Goal: Task Accomplishment & Management: Manage account settings

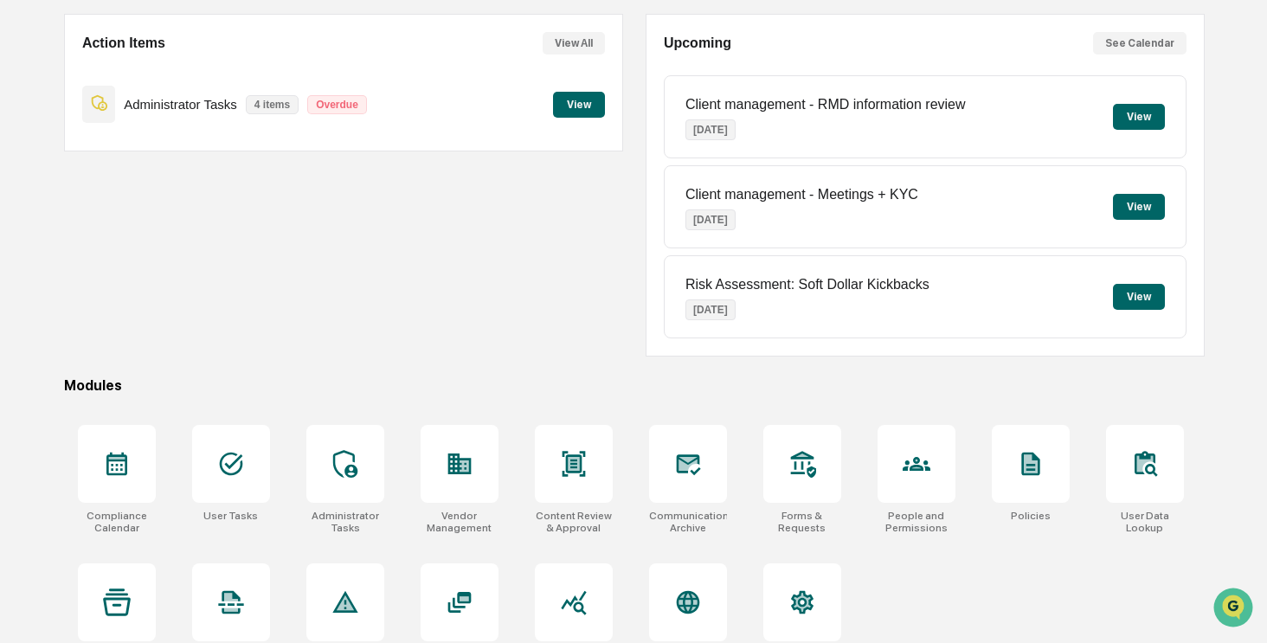
scroll to position [176, 0]
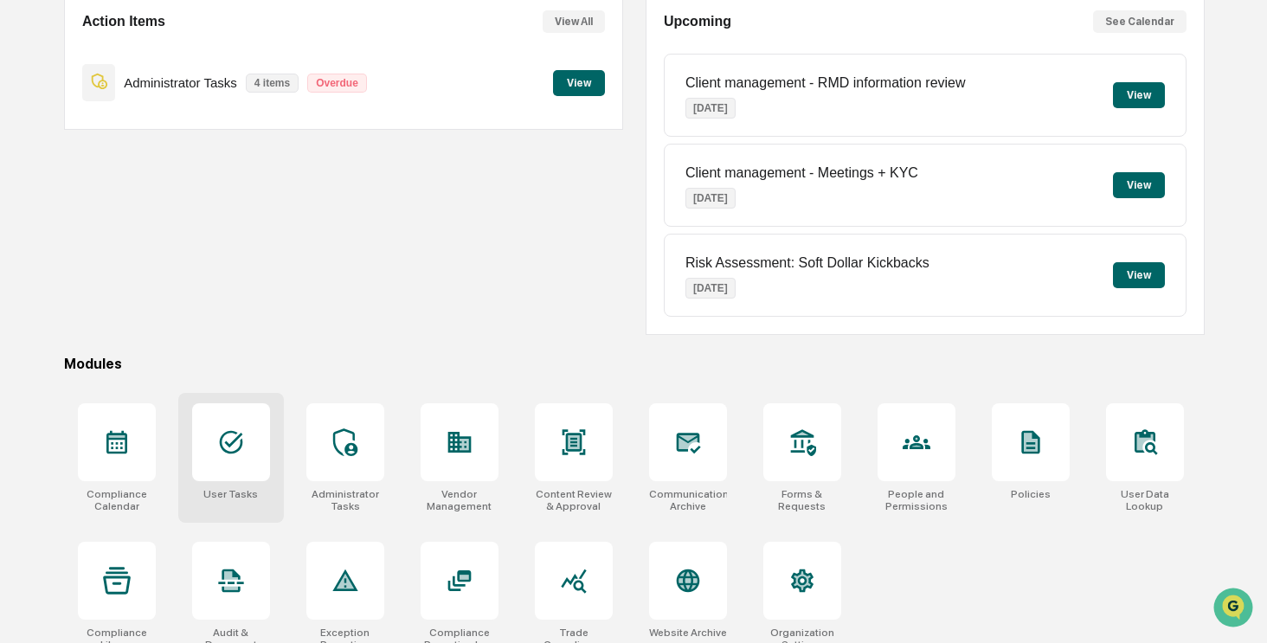
click at [256, 449] on div at bounding box center [231, 442] width 78 height 78
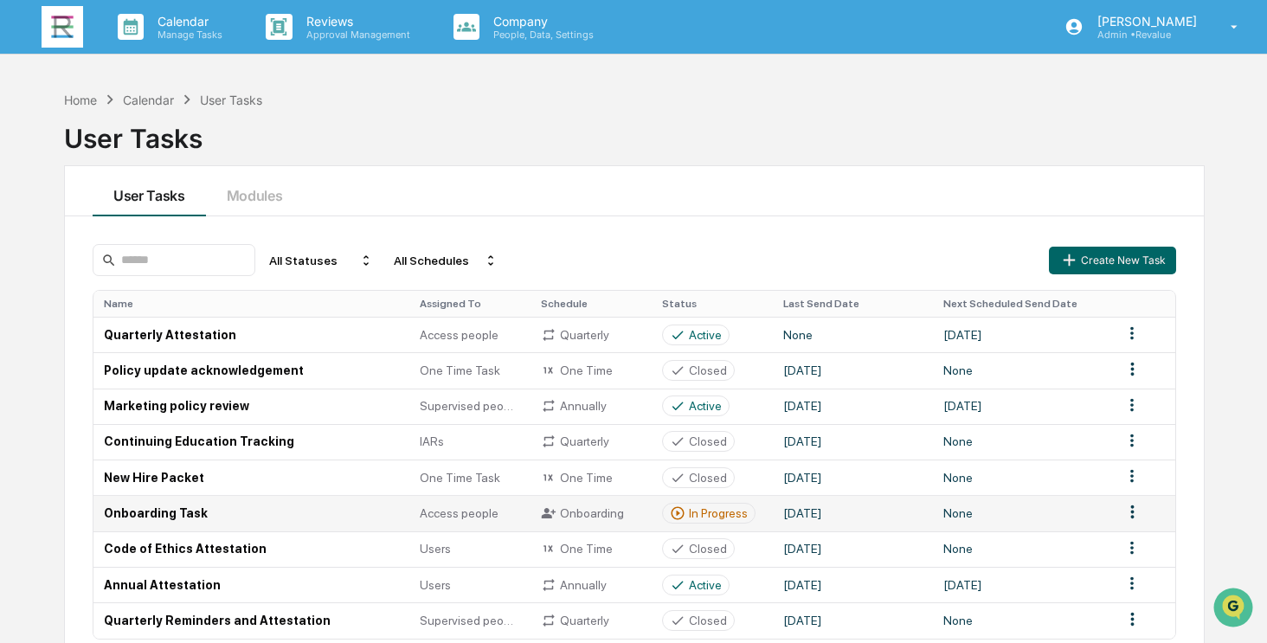
click at [343, 512] on td "Onboarding Task" at bounding box center [251, 512] width 316 height 35
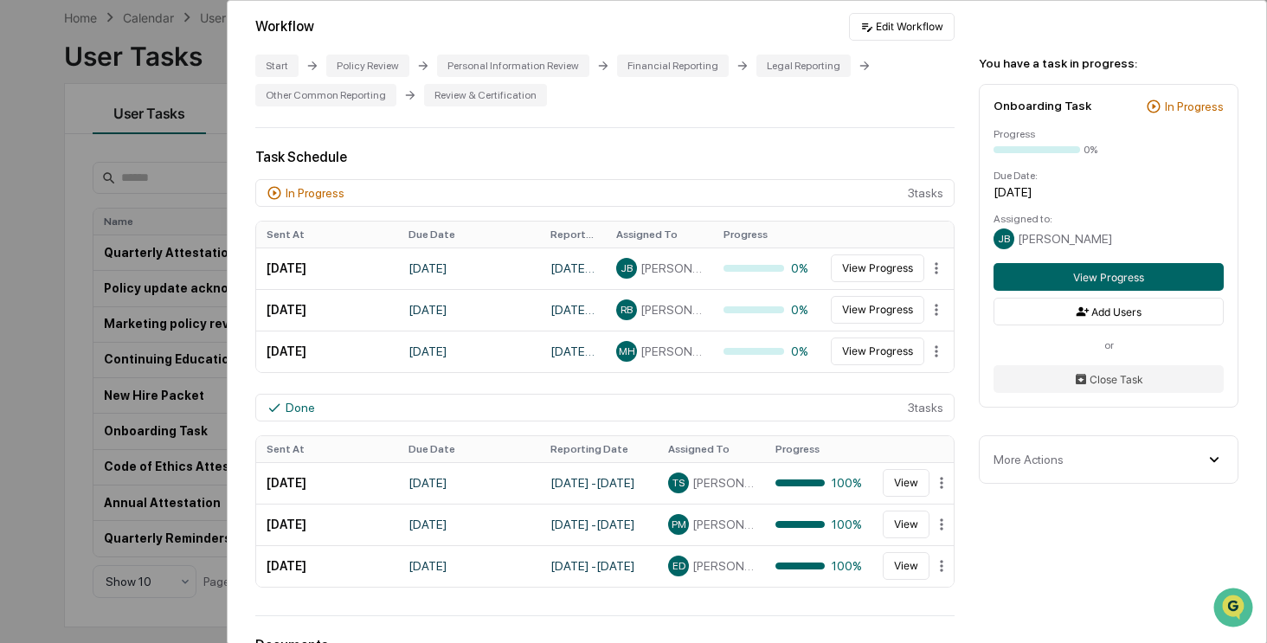
scroll to position [359, 0]
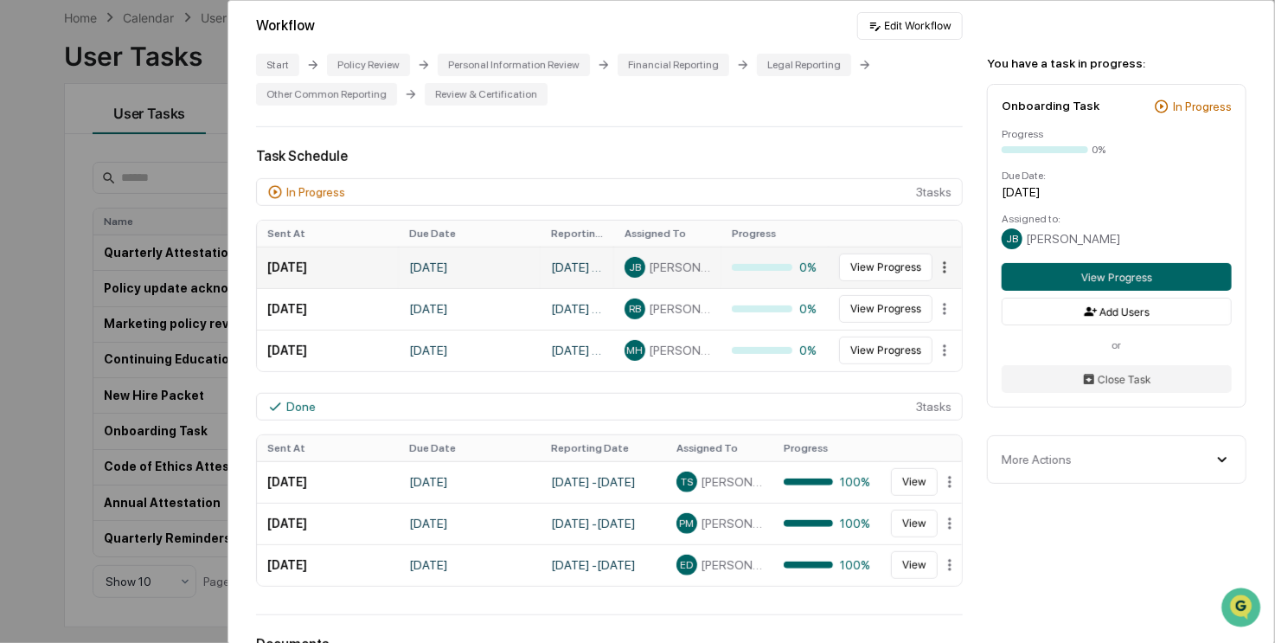
click at [926, 269] on html "Calendar Manage Tasks Reviews Approval Management Company People, Data, Setting…" at bounding box center [637, 239] width 1275 height 643
click at [924, 303] on div "Close" at bounding box center [936, 300] width 111 height 28
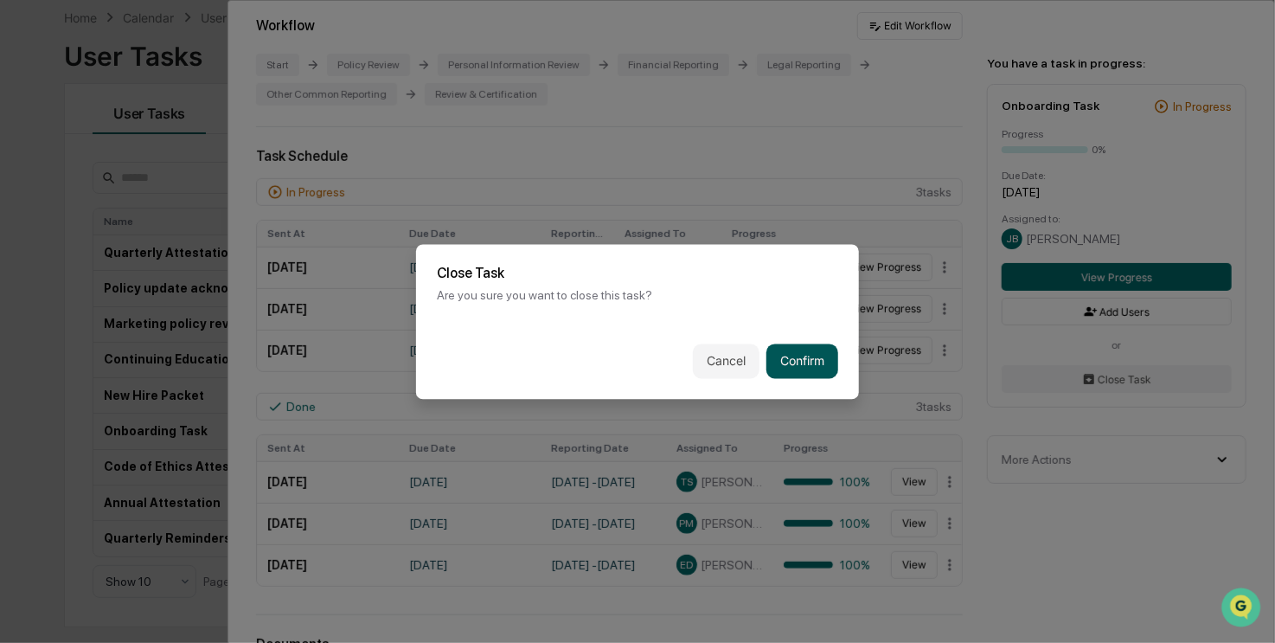
click at [803, 357] on button "Confirm" at bounding box center [802, 360] width 72 height 35
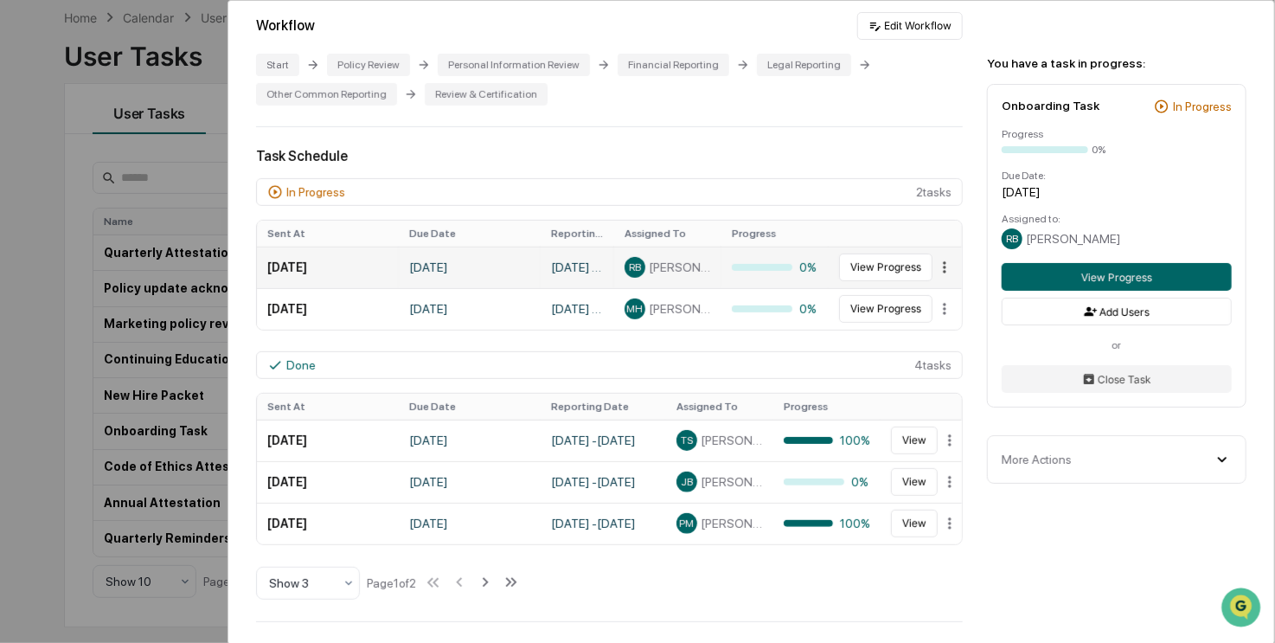
click at [926, 269] on html "Calendar Manage Tasks Reviews Approval Management Company People, Data, Setting…" at bounding box center [637, 239] width 1275 height 643
click at [914, 300] on div "Close" at bounding box center [936, 300] width 111 height 28
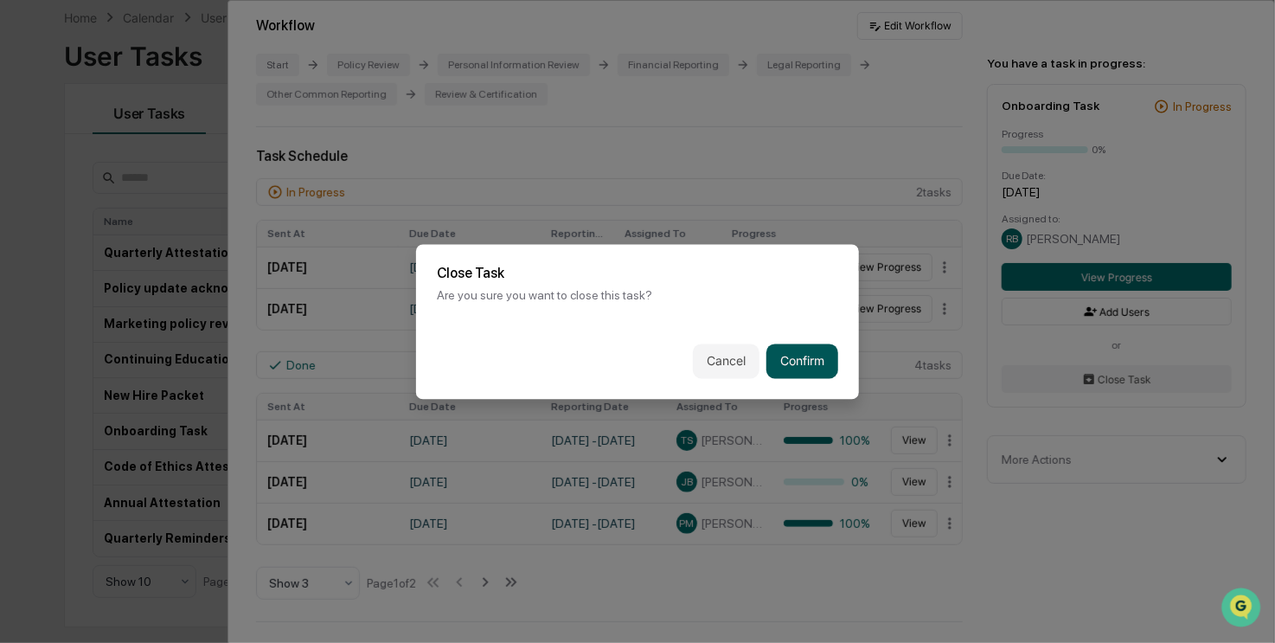
click at [789, 361] on button "Confirm" at bounding box center [802, 360] width 72 height 35
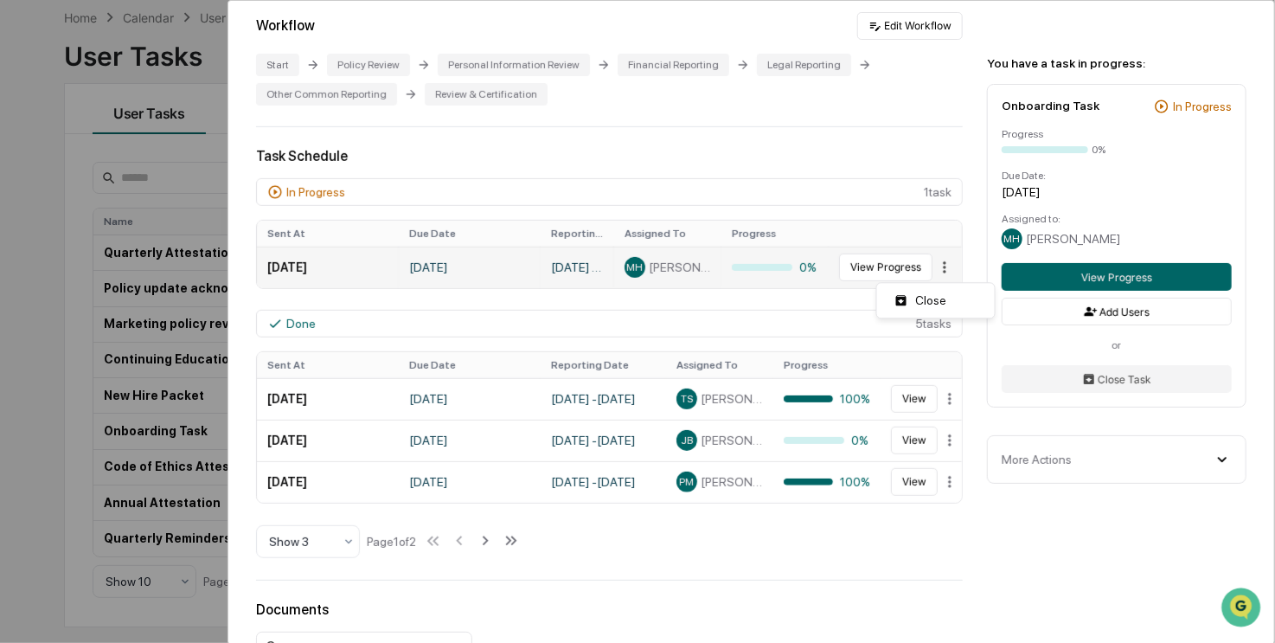
click at [922, 267] on html "Calendar Manage Tasks Reviews Approval Management Company People, Data, Setting…" at bounding box center [637, 239] width 1275 height 643
click at [915, 300] on div "Close" at bounding box center [936, 300] width 111 height 28
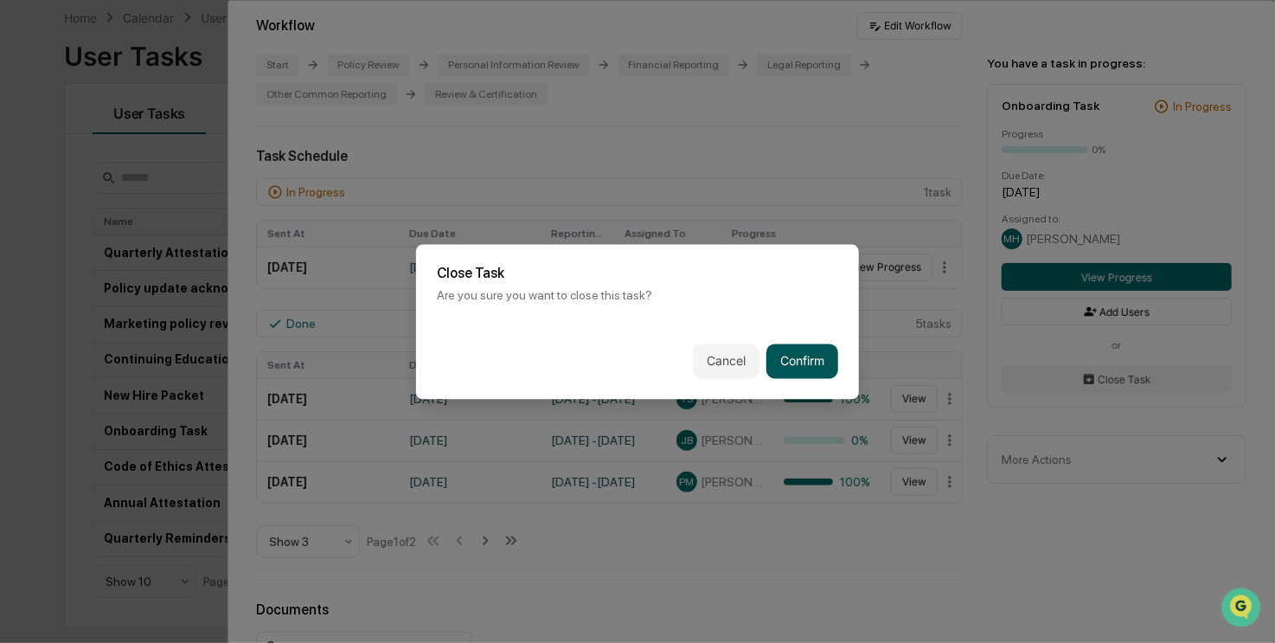
click at [807, 358] on button "Confirm" at bounding box center [802, 360] width 72 height 35
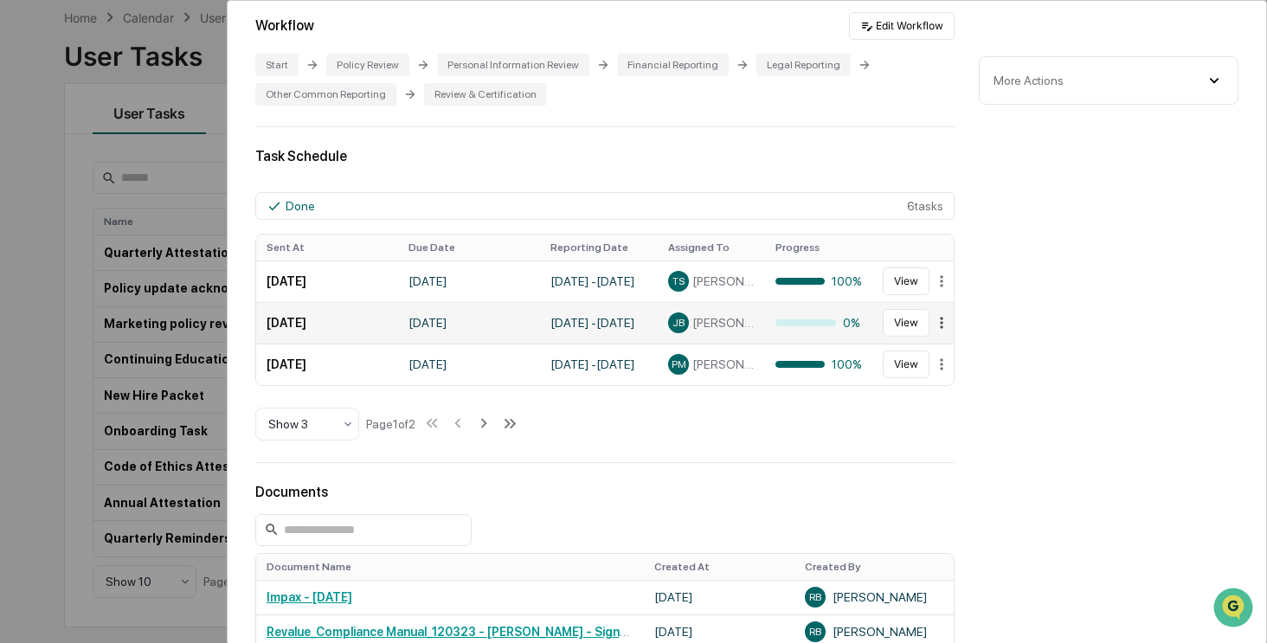
click at [932, 326] on html "Calendar Manage Tasks Reviews Approval Management Company People, Data, Setting…" at bounding box center [633, 239] width 1267 height 643
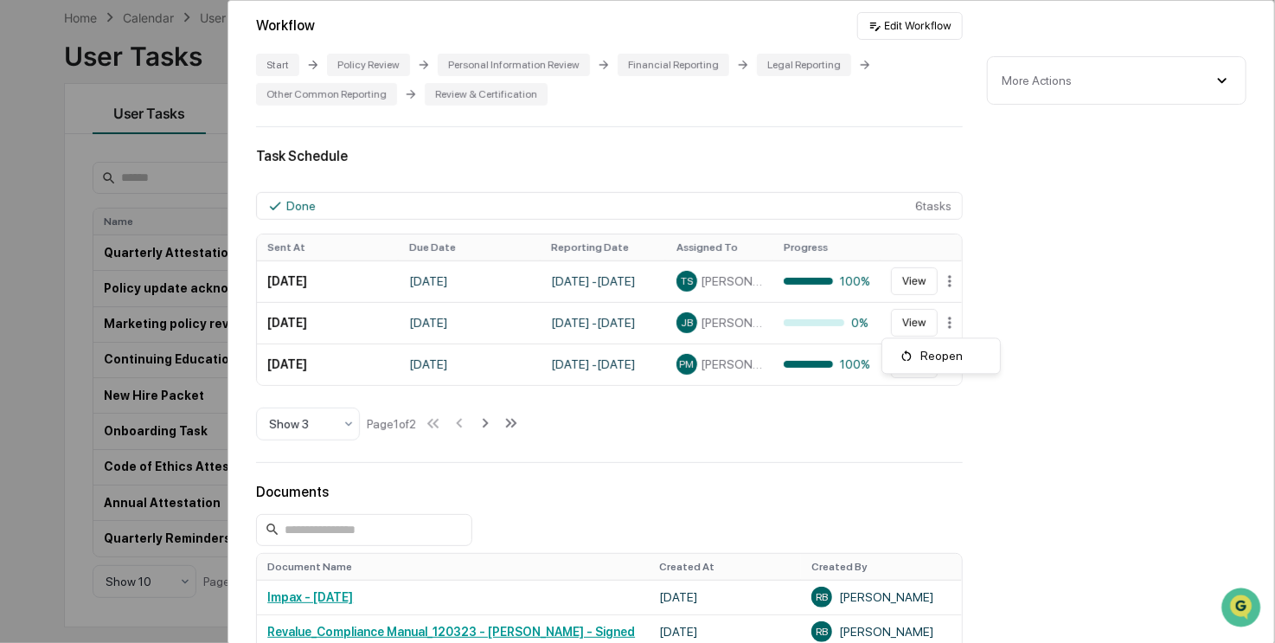
click at [959, 449] on html "Calendar Manage Tasks Reviews Approval Management Company People, Data, Setting…" at bounding box center [637, 239] width 1275 height 643
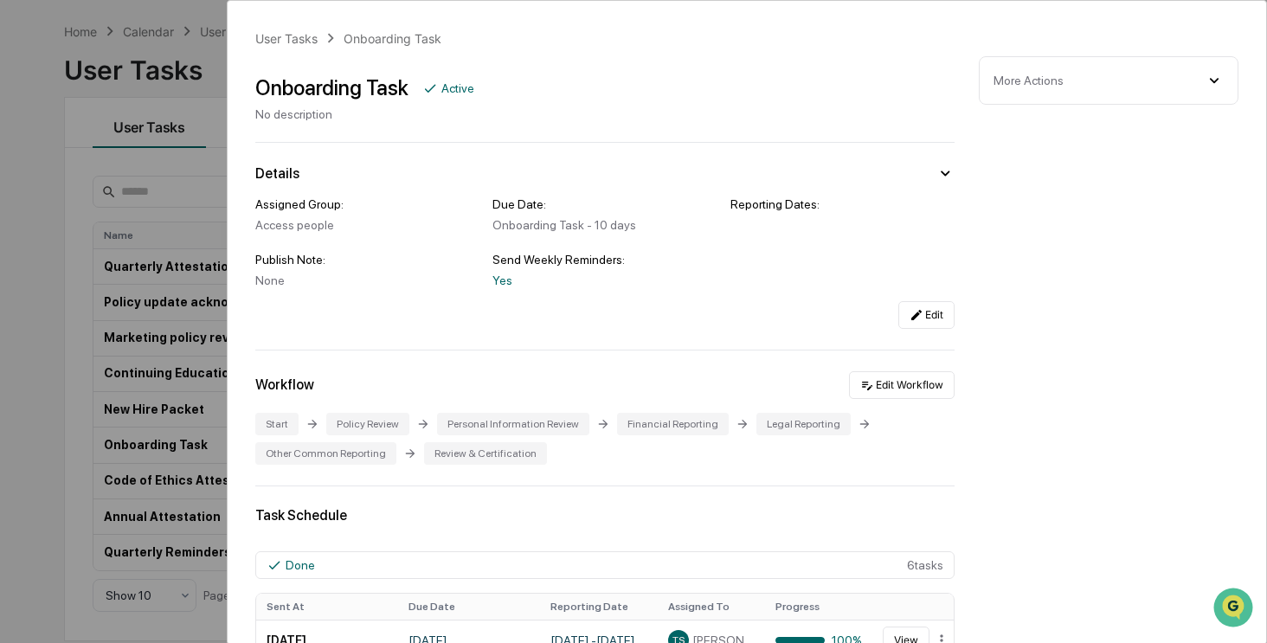
scroll to position [61, 0]
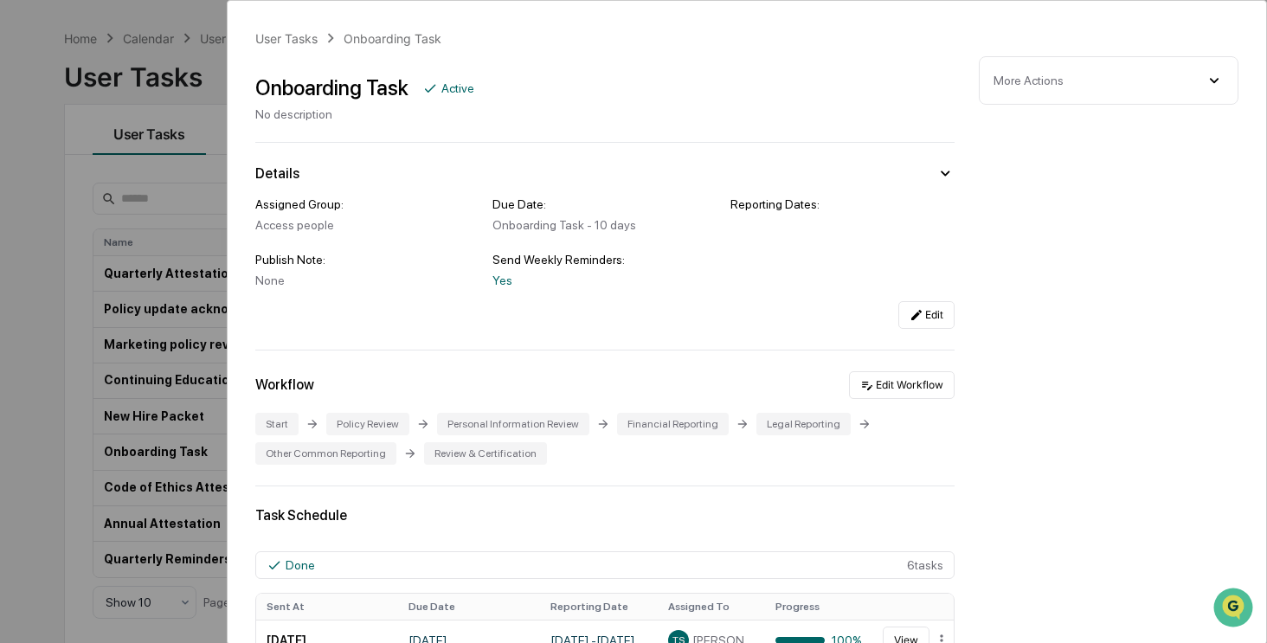
click at [1099, 88] on div "More Actions" at bounding box center [1108, 80] width 230 height 19
click at [1097, 120] on button "Close Task" at bounding box center [1108, 118] width 230 height 28
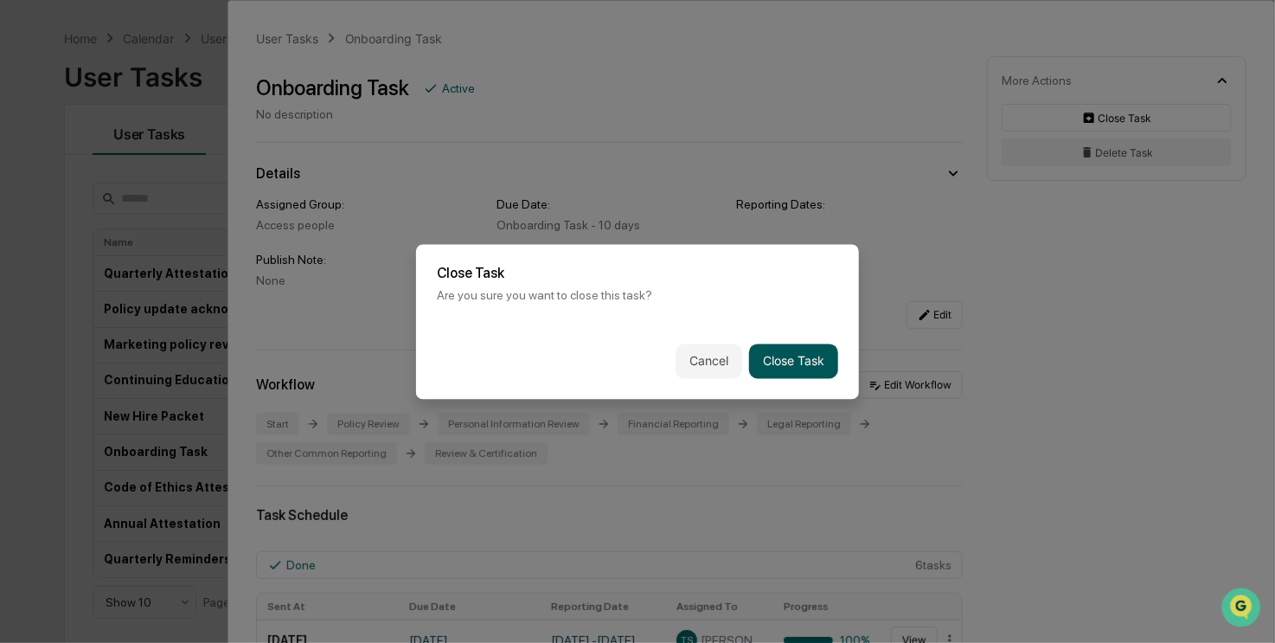
click at [784, 355] on button "Close Task" at bounding box center [793, 360] width 89 height 35
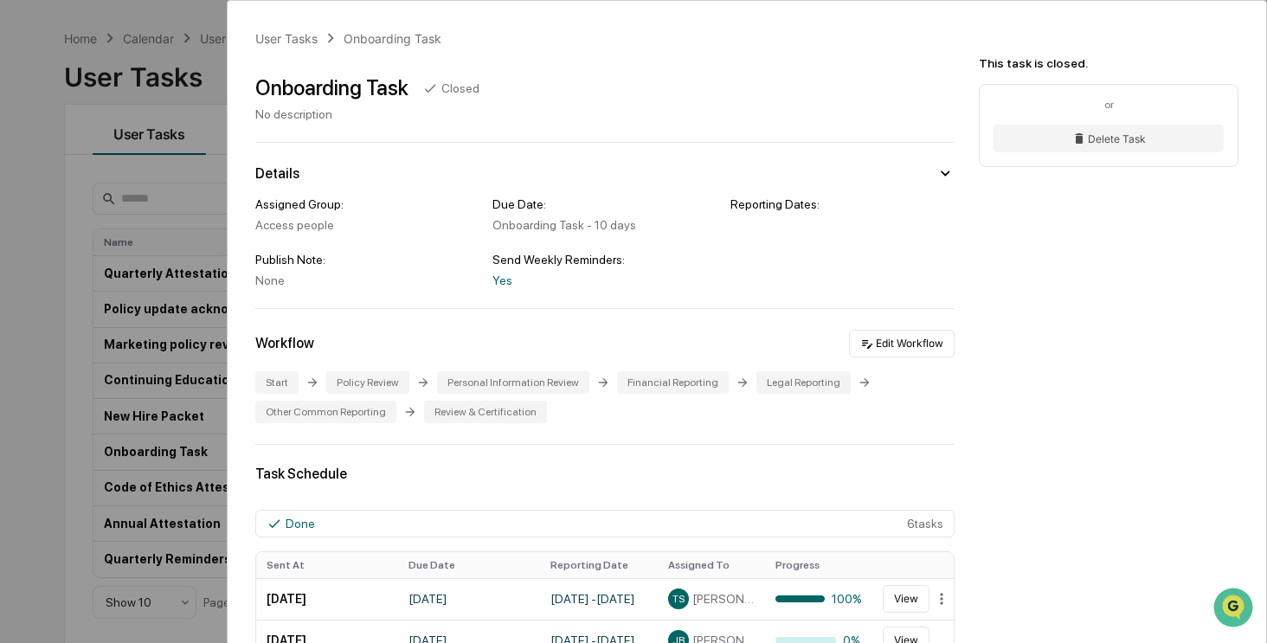
click at [31, 441] on div "User Tasks Onboarding Task Onboarding Task Closed No description Details Assign…" at bounding box center [633, 321] width 1267 height 643
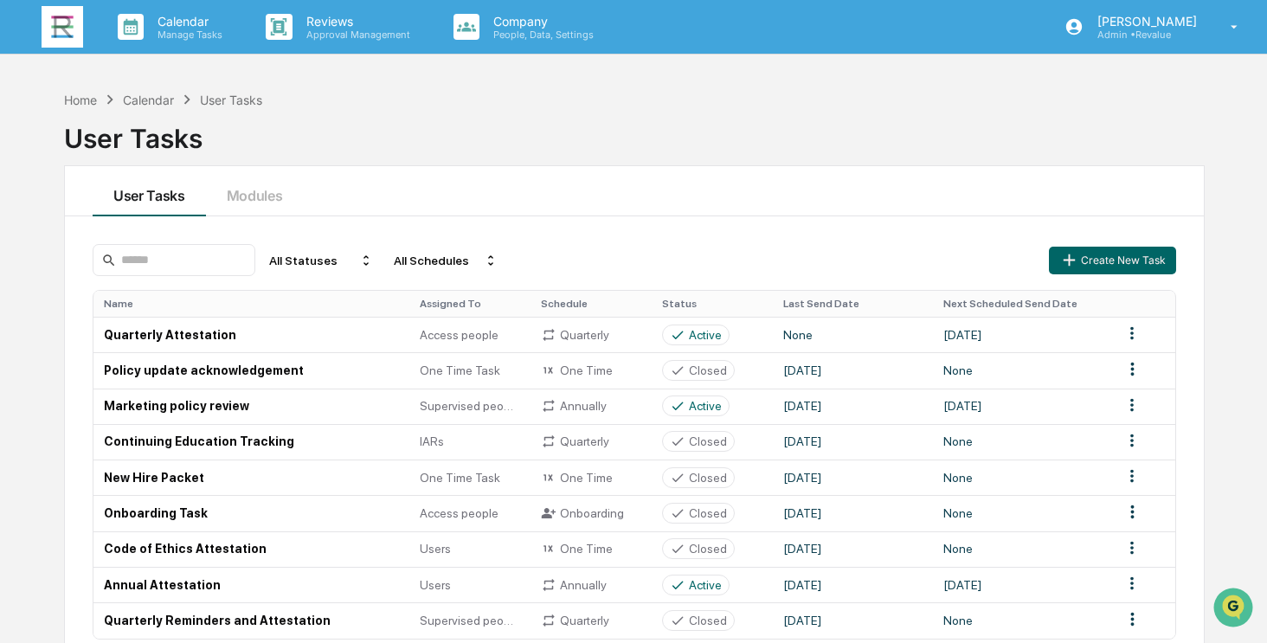
click at [67, 29] on img at bounding box center [63, 27] width 42 height 42
